Goal: Register for event/course

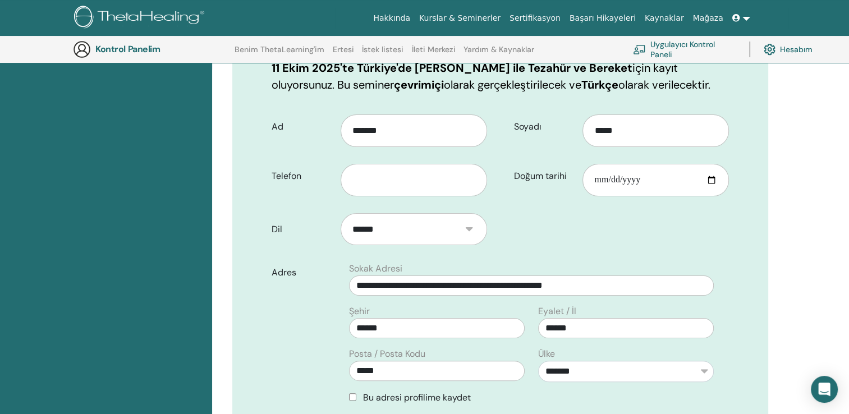
scroll to position [195, 0]
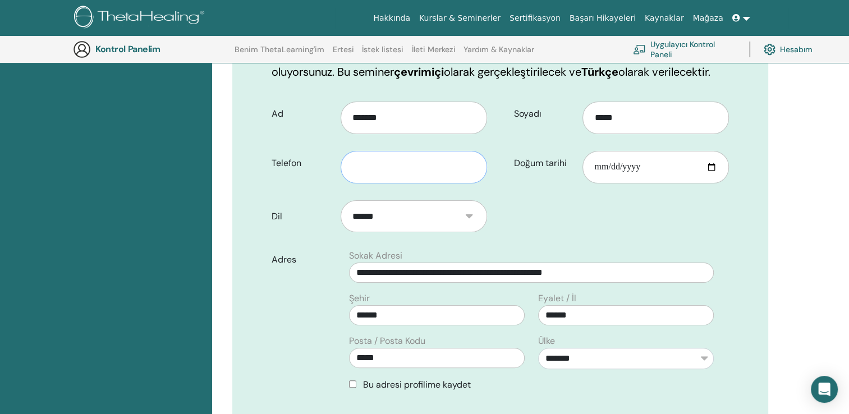
click at [436, 169] on input "text" at bounding box center [414, 167] width 146 height 33
type input "**********"
click at [615, 172] on input "Doğum tarihi" at bounding box center [655, 167] width 146 height 33
type input "**********"
click at [552, 244] on form "**********" at bounding box center [500, 337] width 474 height 486
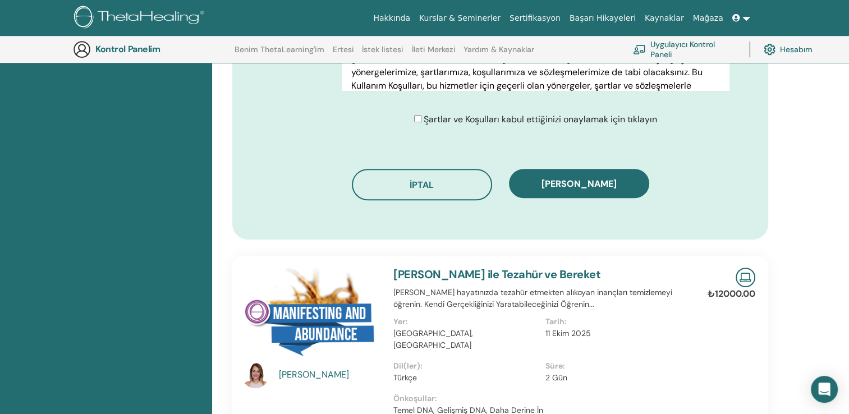
scroll to position [644, 0]
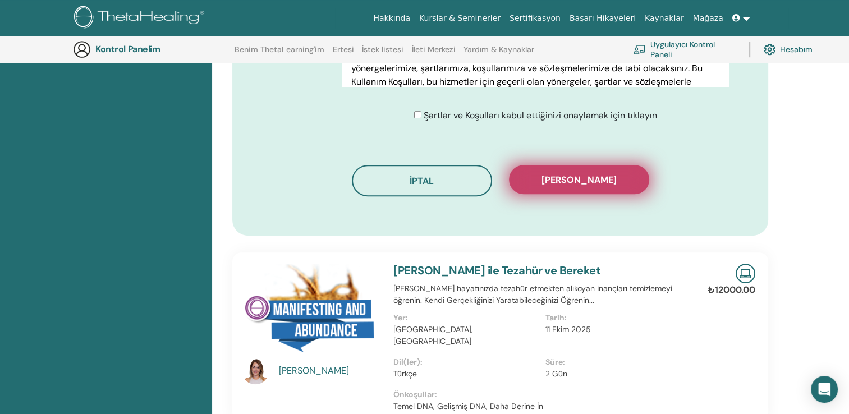
click at [573, 171] on button "Kaydı onayla" at bounding box center [579, 179] width 140 height 29
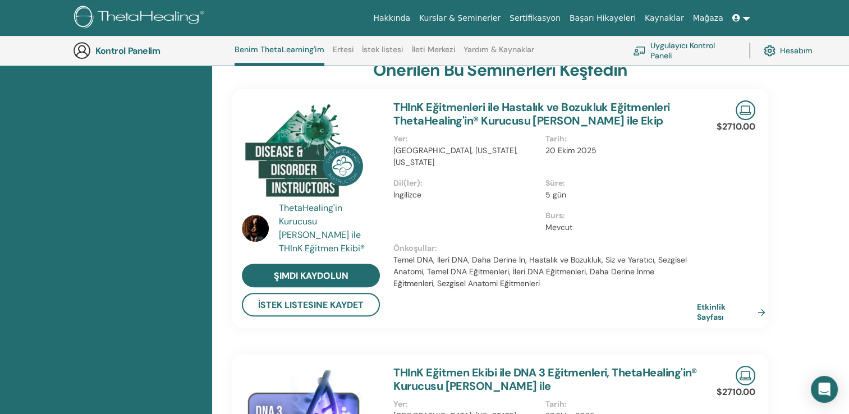
scroll to position [395, 0]
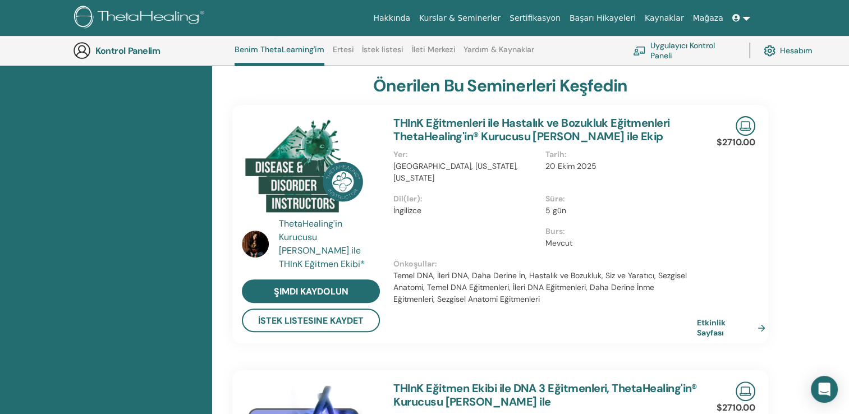
click at [833, 113] on div "Tebrikler! Kayıtlısınız. Seminer aramaya devam etmek için buraya tıklayın Sevda…" at bounding box center [530, 417] width 637 height 1319
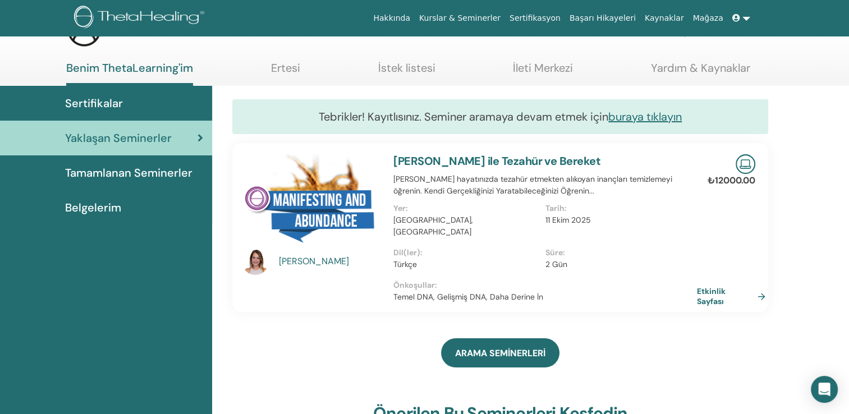
scroll to position [36, 0]
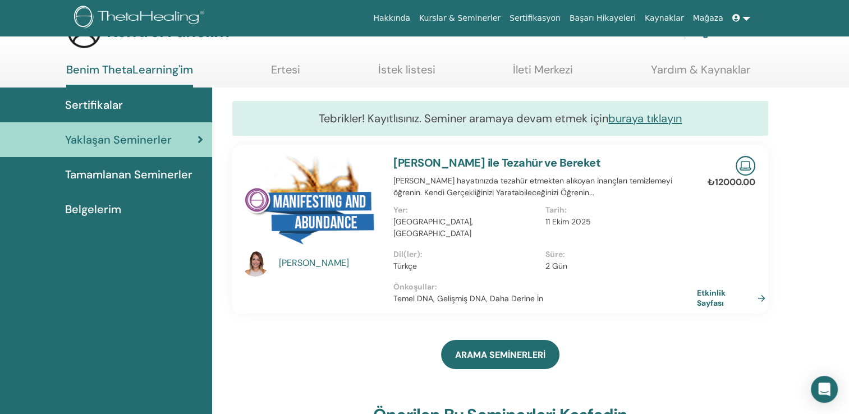
click at [166, 176] on span "Tamamlanan Seminerler" at bounding box center [128, 174] width 127 height 17
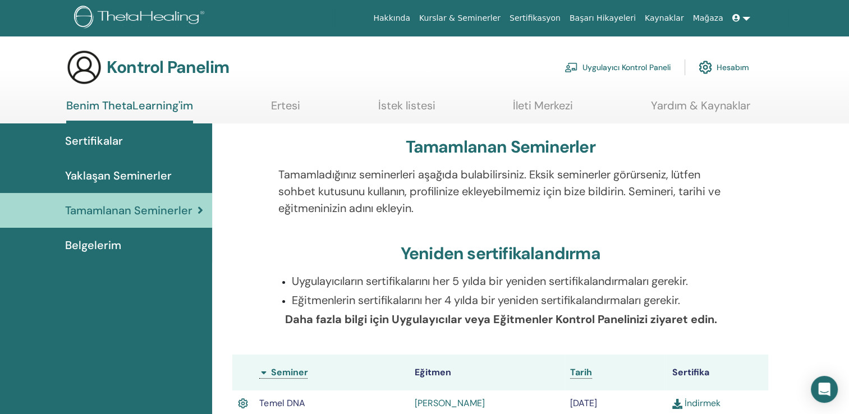
click at [137, 168] on span "Yaklaşan Seminerler" at bounding box center [118, 175] width 107 height 17
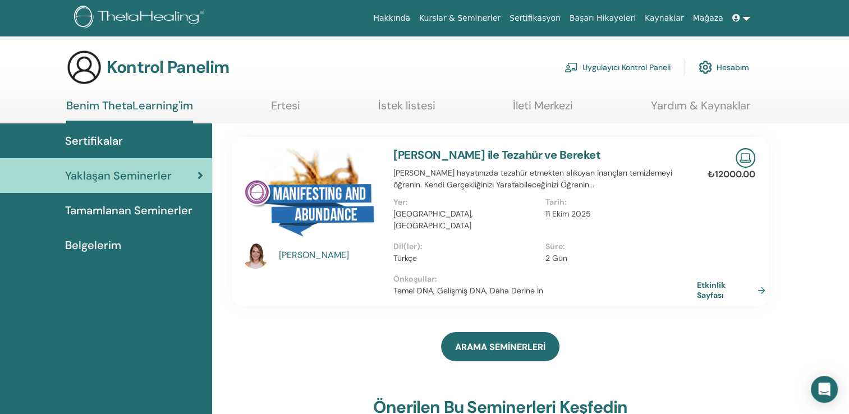
click at [292, 105] on link "Ertesi" at bounding box center [285, 110] width 29 height 22
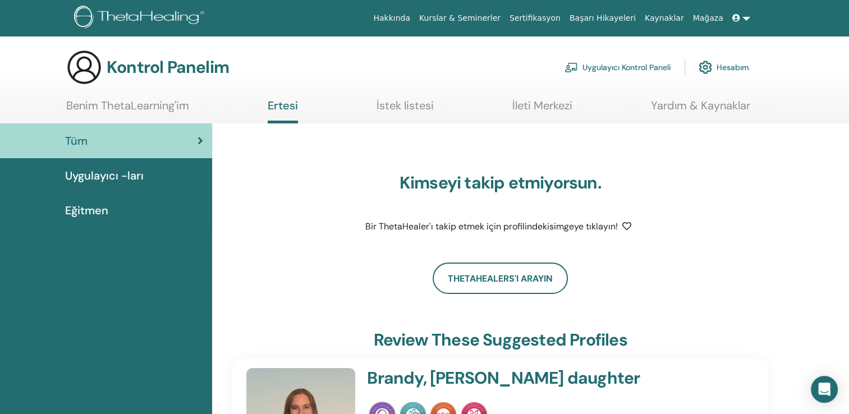
click at [416, 109] on link "İstek listesi" at bounding box center [404, 110] width 57 height 22
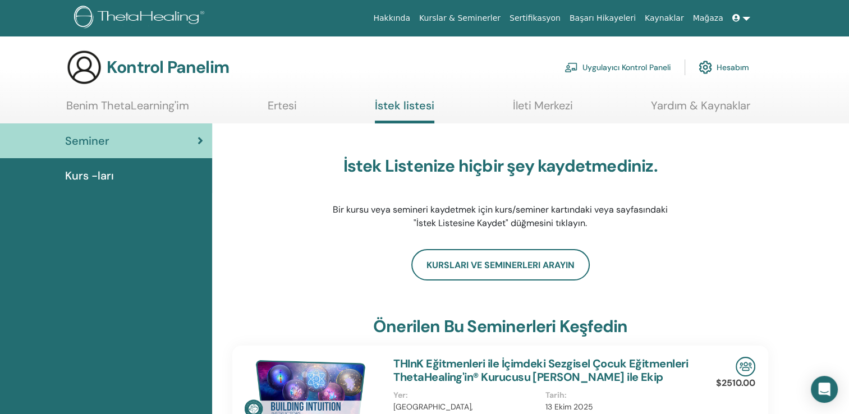
click at [544, 102] on link "İleti Merkezi" at bounding box center [543, 110] width 60 height 22
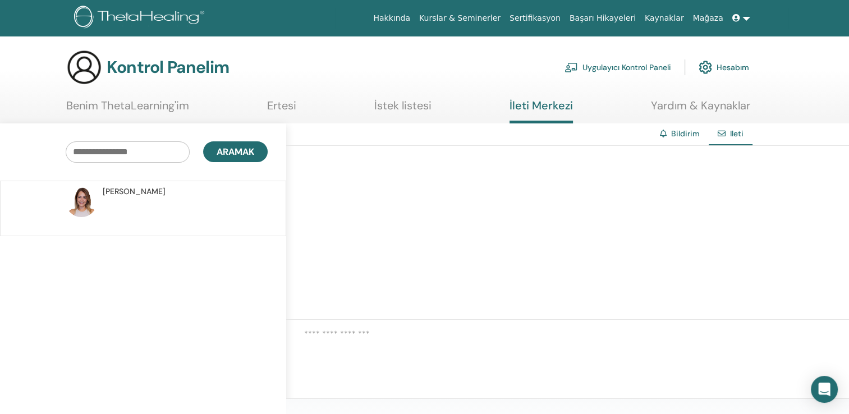
click at [285, 108] on link "Ertesi" at bounding box center [281, 110] width 29 height 22
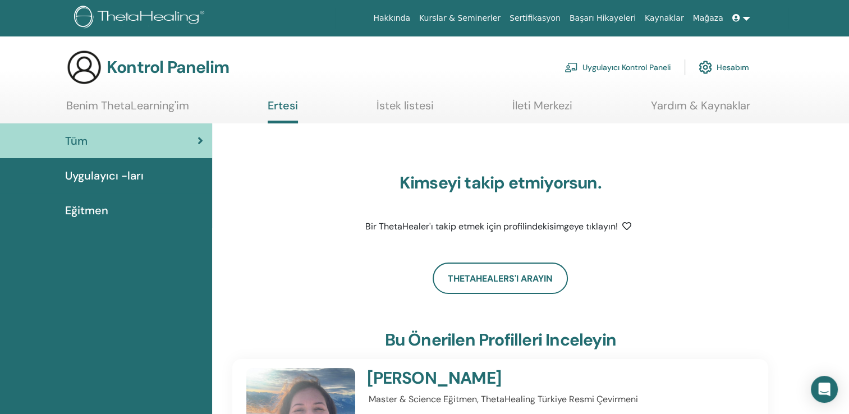
click at [141, 181] on span "Uygulayıcı -ları" at bounding box center [104, 175] width 79 height 17
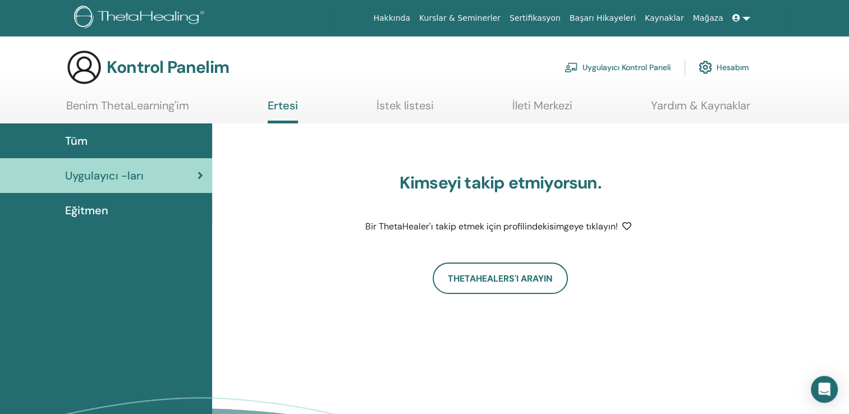
click at [743, 21] on link at bounding box center [741, 18] width 27 height 21
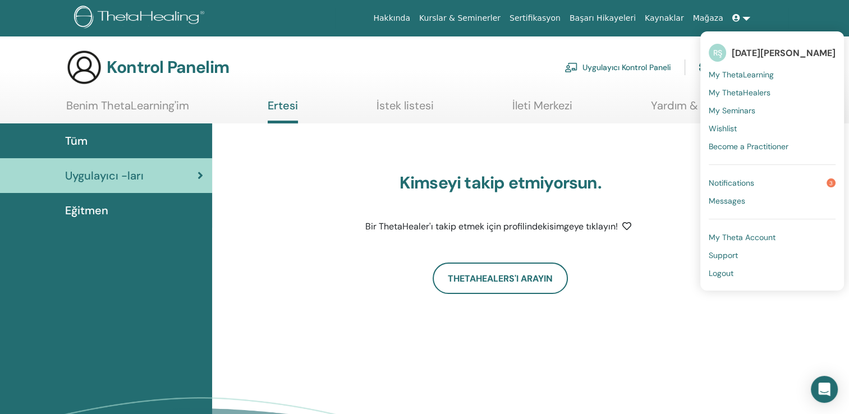
click at [742, 183] on span "Notifications" at bounding box center [731, 183] width 45 height 10
